Goal: Book appointment/travel/reservation

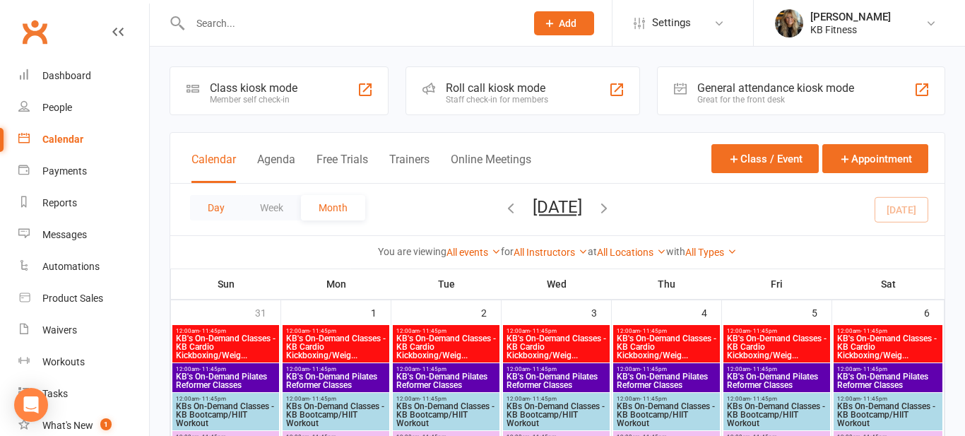
click at [215, 210] on button "Day" at bounding box center [216, 207] width 52 height 25
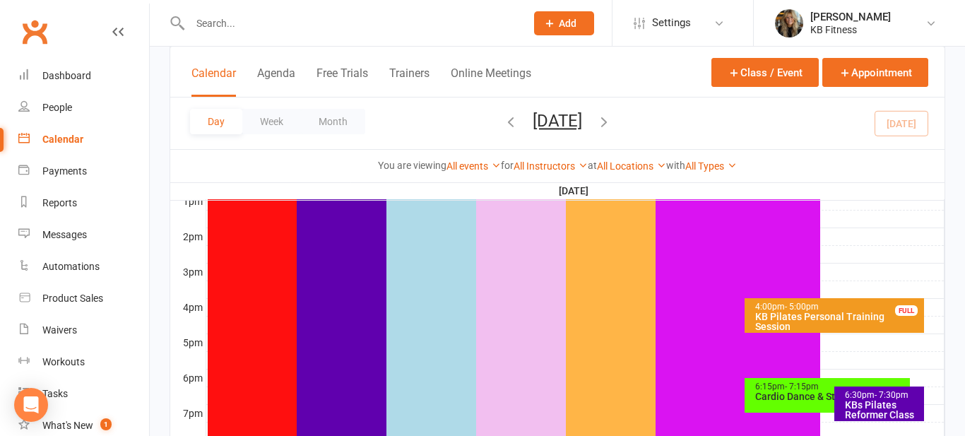
scroll to position [594, 0]
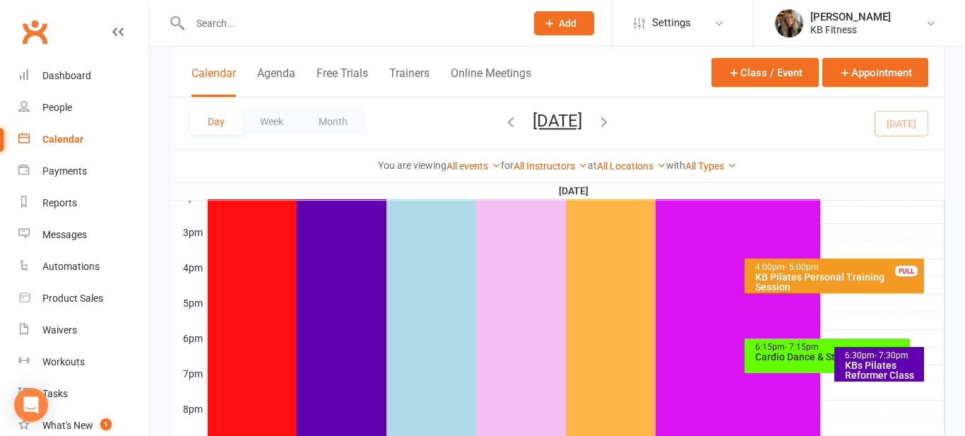
click at [890, 358] on span "- 7:30pm" at bounding box center [892, 355] width 34 height 10
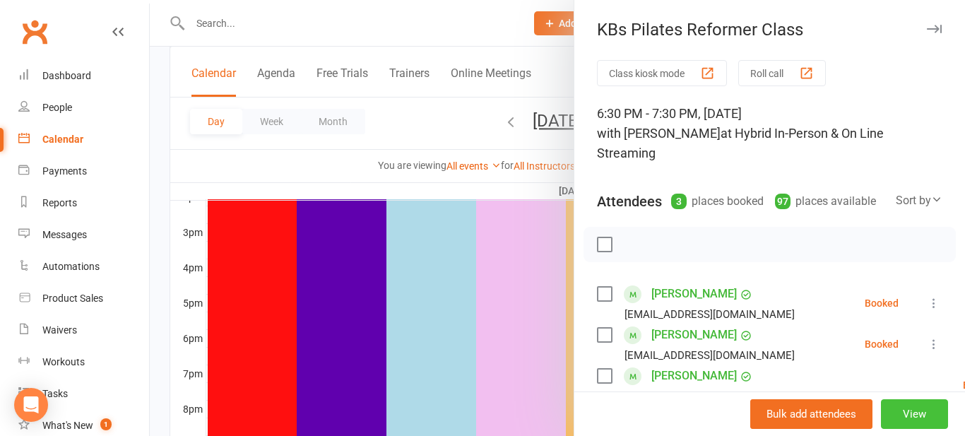
click at [928, 408] on button "View" at bounding box center [914, 414] width 67 height 30
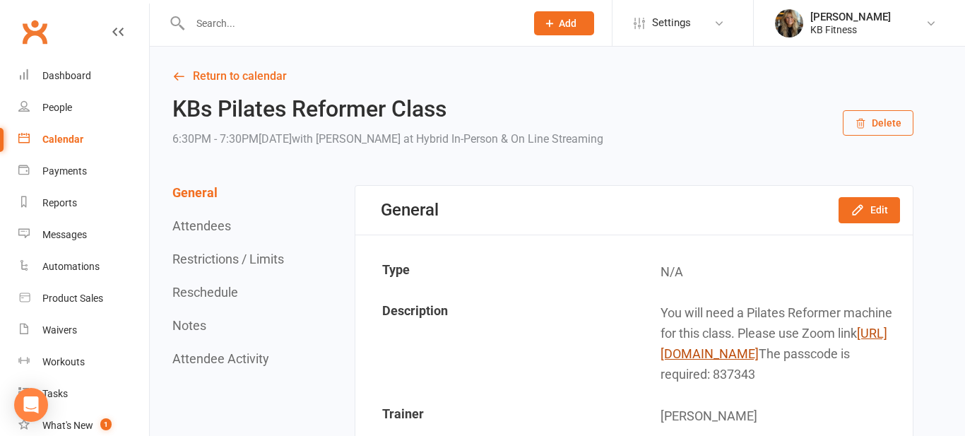
click at [837, 352] on link "[URL][DOMAIN_NAME]" at bounding box center [774, 343] width 227 height 35
